Goal: Task Accomplishment & Management: Complete application form

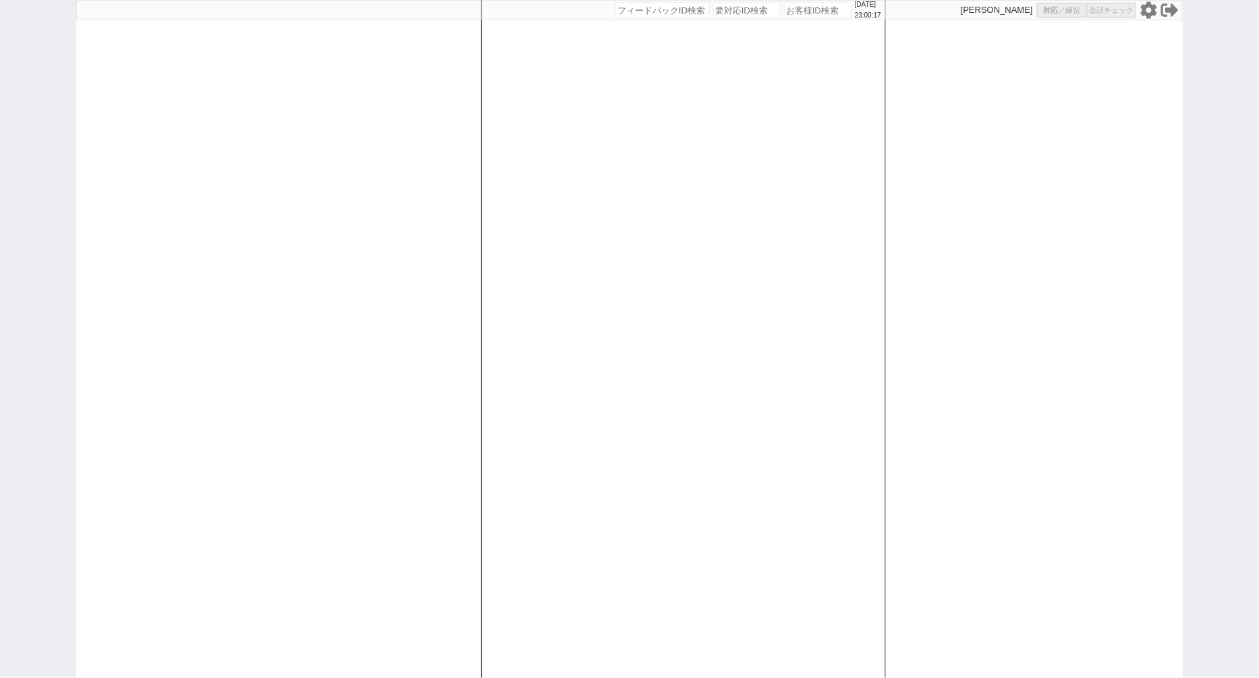
click at [1146, 9] on icon at bounding box center [1149, 9] width 16 height 17
select select "100"
select select "3"
select select
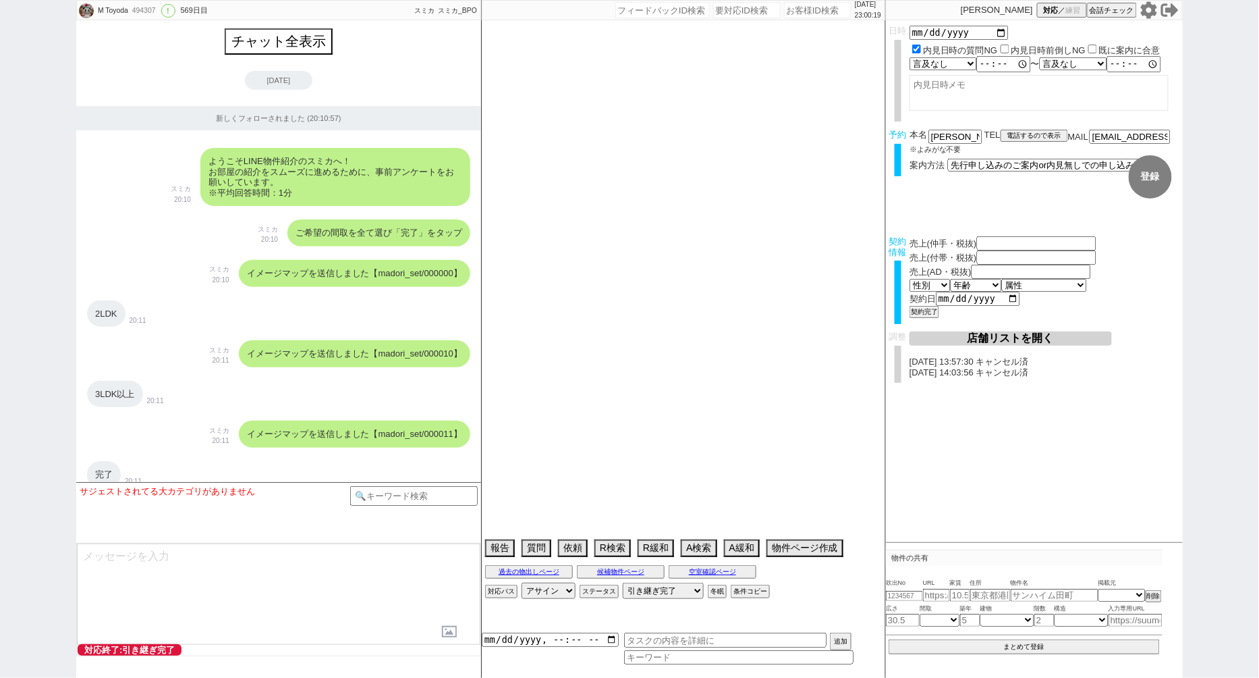
type textarea "[PERSON_NAME]対応　リビング15畳 @@先行/内見なし申し込みの場合はクライアントがお客様と事前打ち合わせするので、日程が取れたら打ち合わせの日付…"
select select "[DATE]"
select select "3"
select select "37"
select select "7"
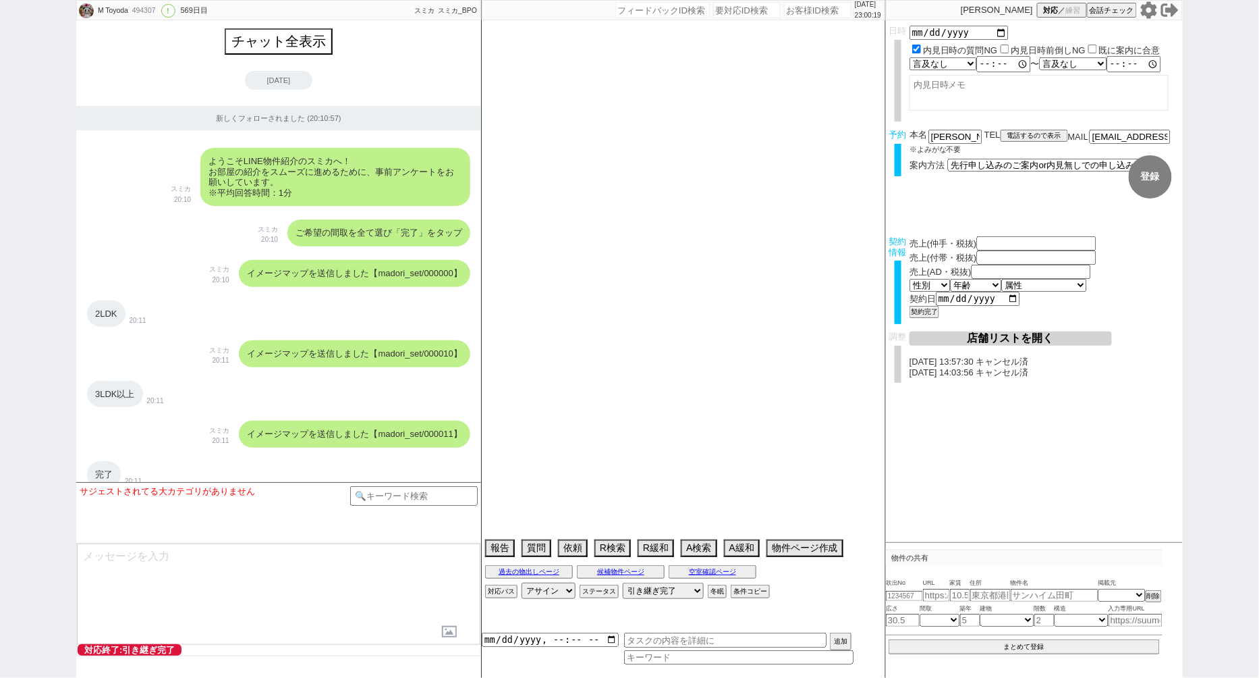
select select "14"
select select "485"
